Goal: Information Seeking & Learning: Check status

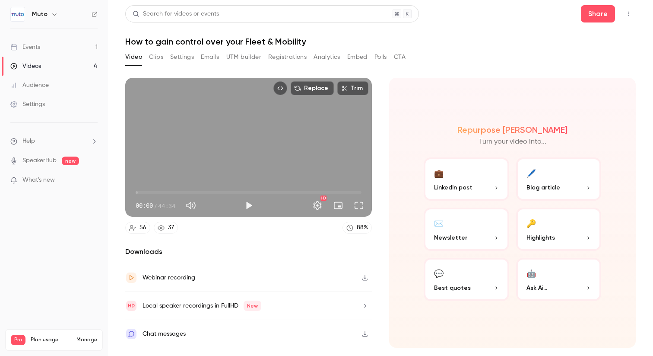
click at [43, 48] on link "Events 1" at bounding box center [54, 47] width 108 height 19
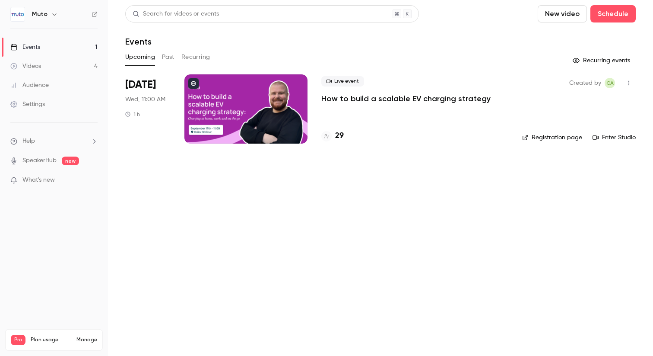
click at [348, 97] on p "How to build a scalable EV charging strategy" at bounding box center [406, 98] width 169 height 10
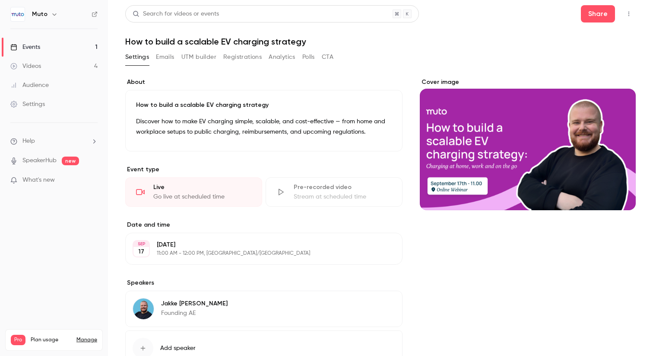
click at [228, 59] on button "Registrations" at bounding box center [242, 57] width 38 height 14
